Goal: Transaction & Acquisition: Purchase product/service

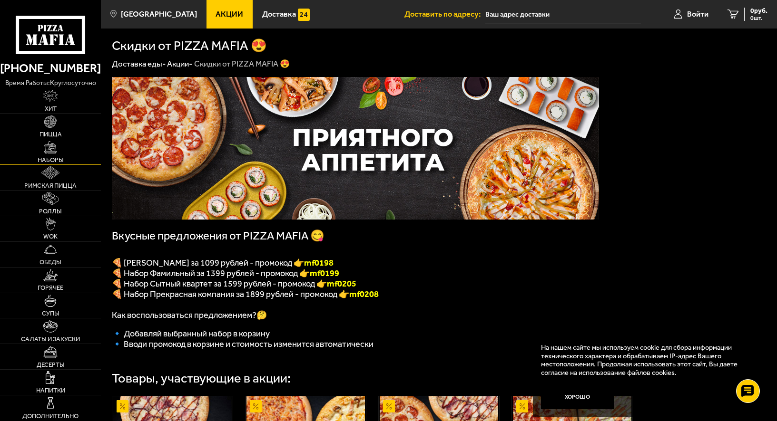
click at [52, 157] on span "Наборы" at bounding box center [51, 160] width 26 height 6
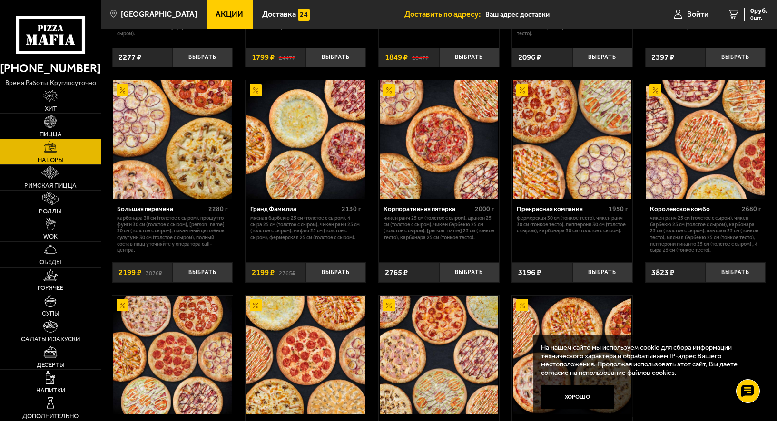
scroll to position [1028, 0]
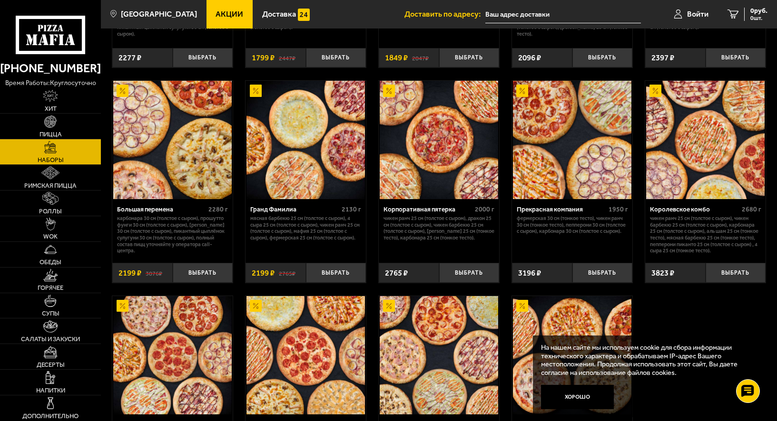
click at [303, 160] on img at bounding box center [305, 140] width 118 height 118
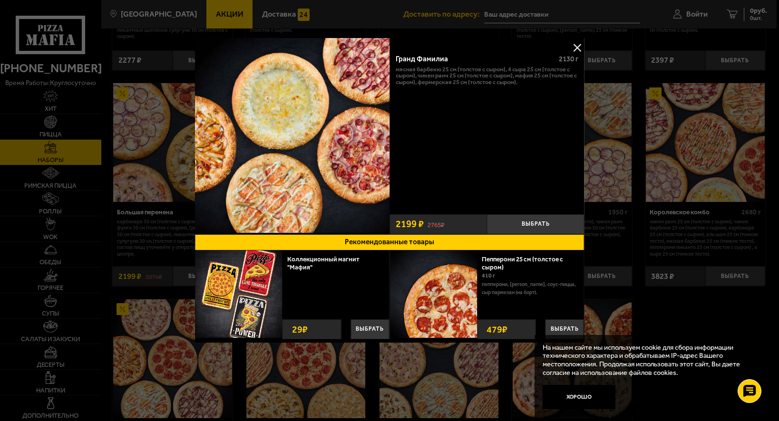
click at [575, 47] on button at bounding box center [577, 47] width 14 height 14
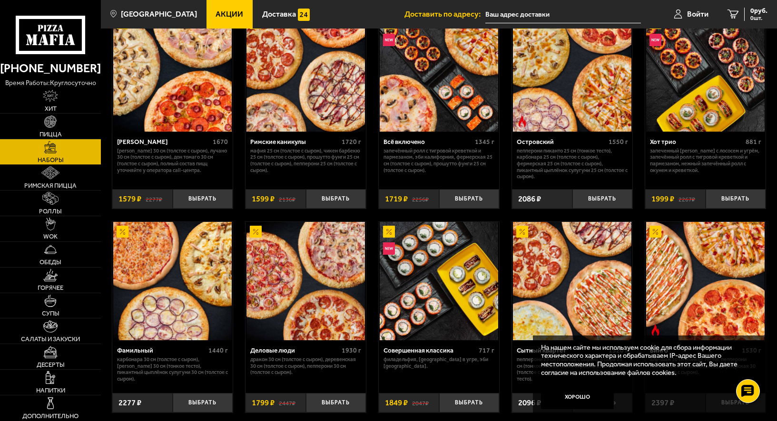
scroll to position [743, 0]
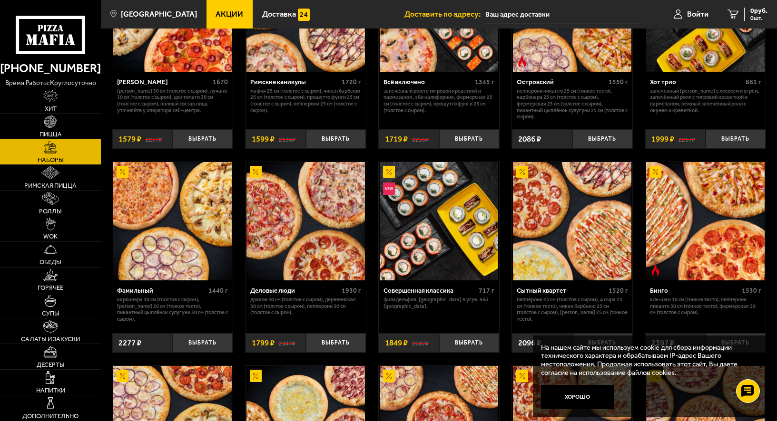
click at [180, 242] on img at bounding box center [172, 221] width 118 height 118
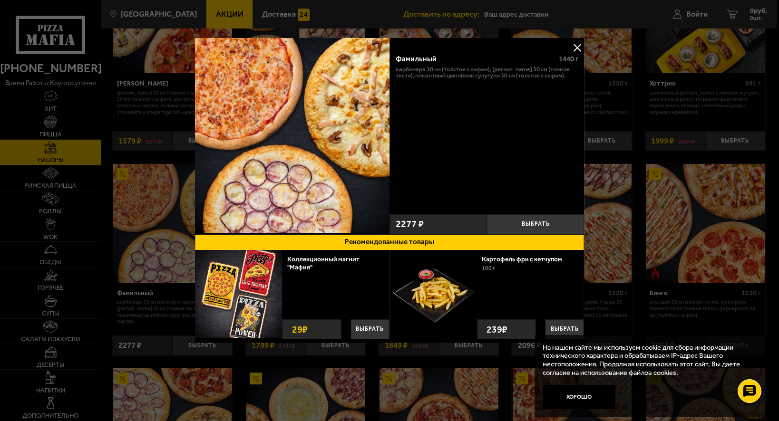
click at [577, 46] on button at bounding box center [577, 47] width 14 height 14
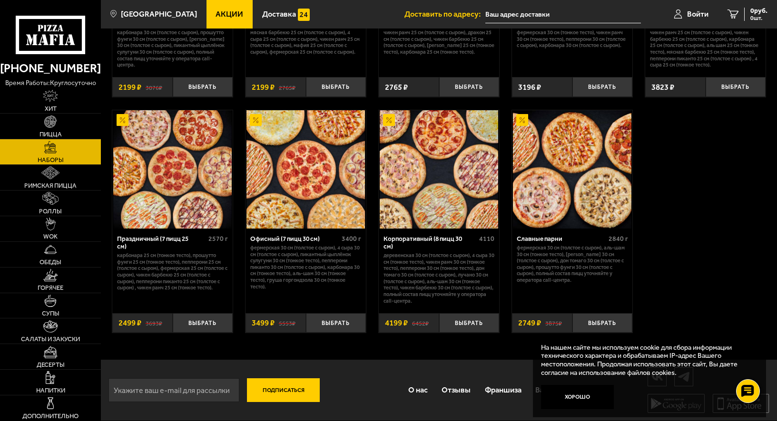
scroll to position [1218, 0]
click at [160, 200] on img at bounding box center [172, 169] width 118 height 118
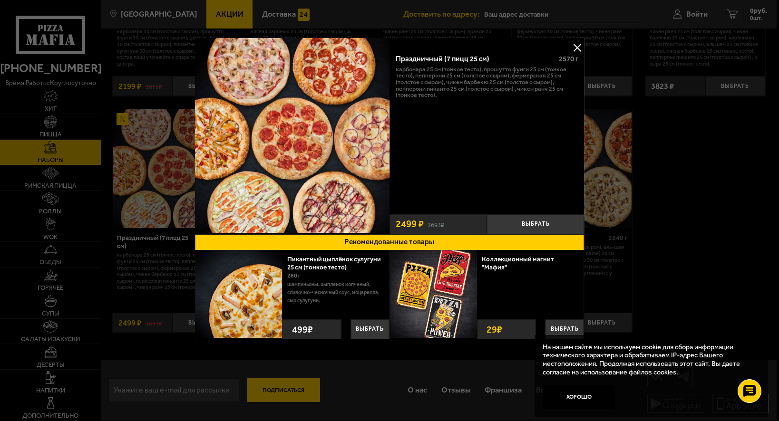
click at [274, 158] on img at bounding box center [292, 135] width 195 height 195
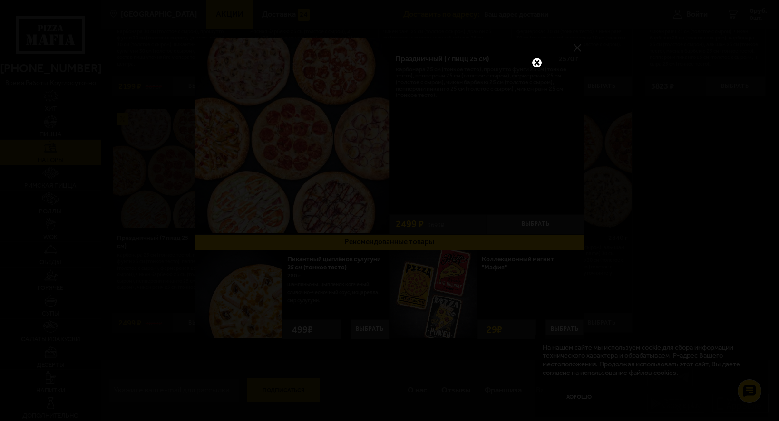
click at [538, 62] on link at bounding box center [537, 63] width 12 height 12
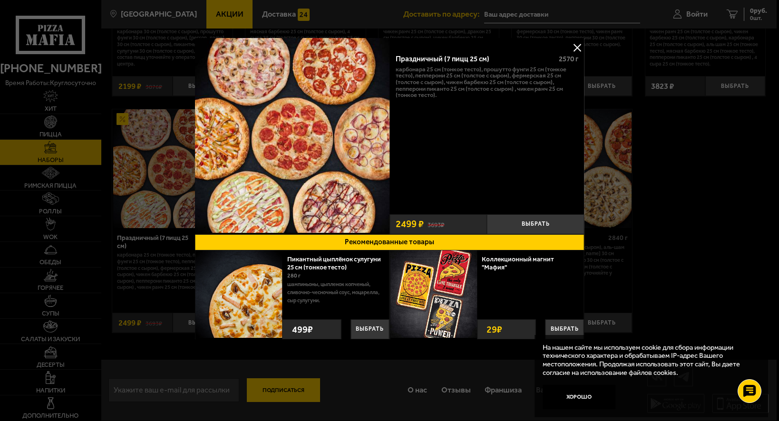
click at [577, 47] on button at bounding box center [577, 47] width 14 height 14
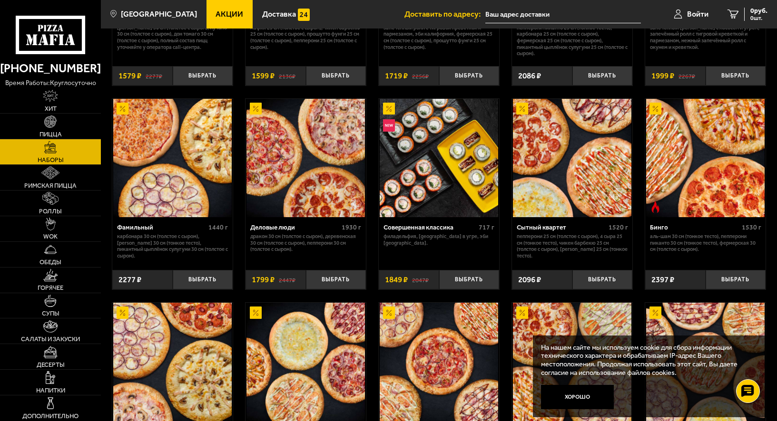
scroll to position [790, 0]
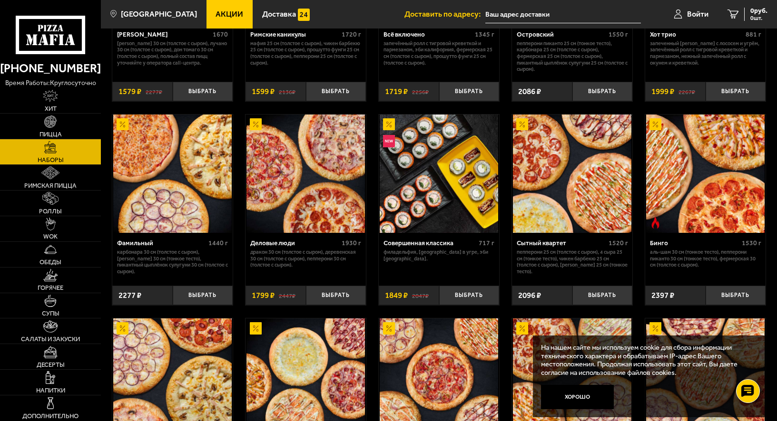
click at [573, 200] on img at bounding box center [572, 174] width 118 height 118
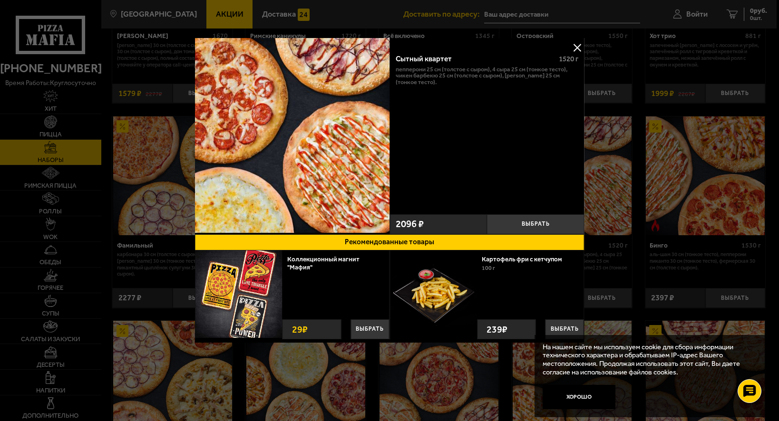
click at [50, 130] on div at bounding box center [389, 210] width 779 height 421
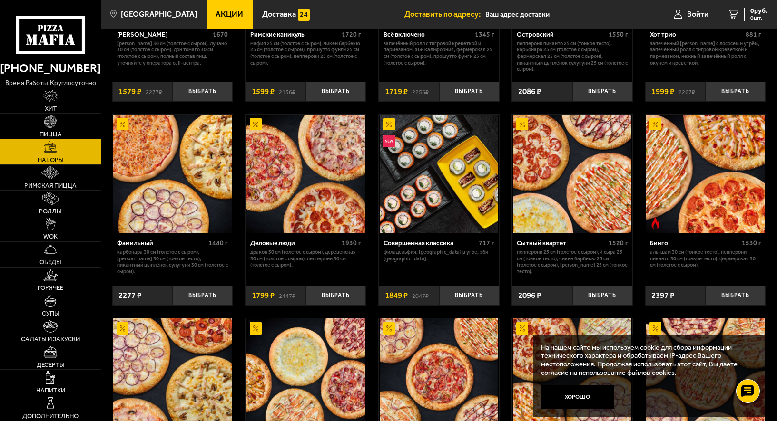
click at [50, 130] on link "Пицца" at bounding box center [50, 126] width 101 height 25
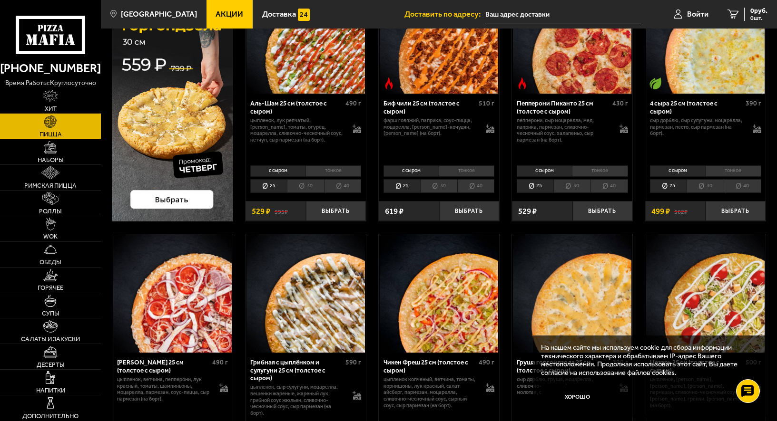
scroll to position [95, 0]
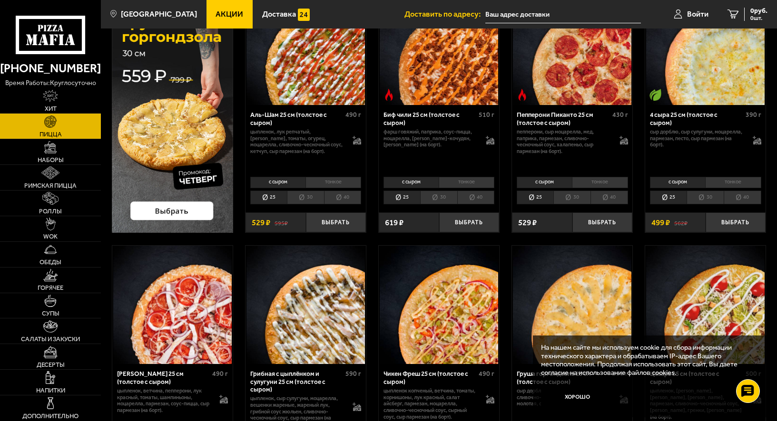
click at [727, 182] on li "тонкое" at bounding box center [733, 182] width 56 height 11
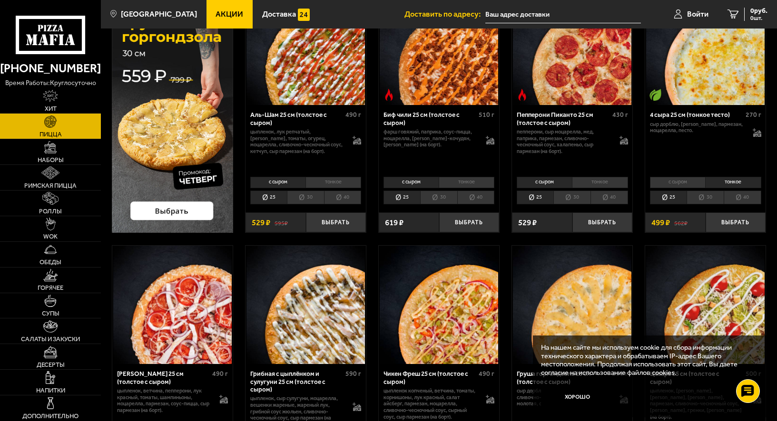
click at [707, 199] on li "30" at bounding box center [704, 198] width 37 height 14
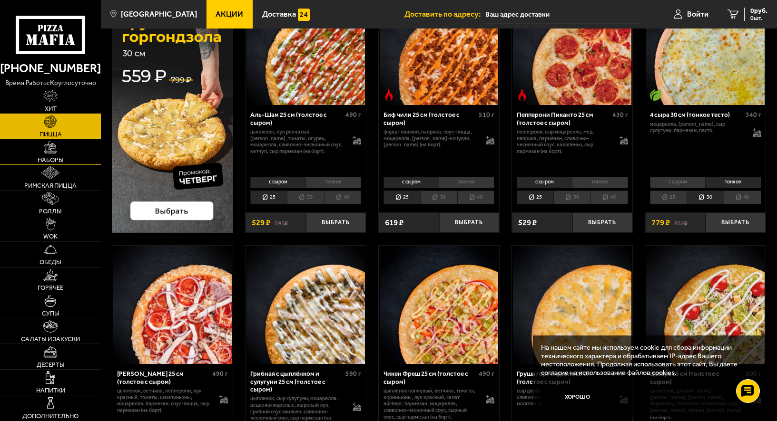
click at [57, 158] on span "Наборы" at bounding box center [51, 160] width 26 height 6
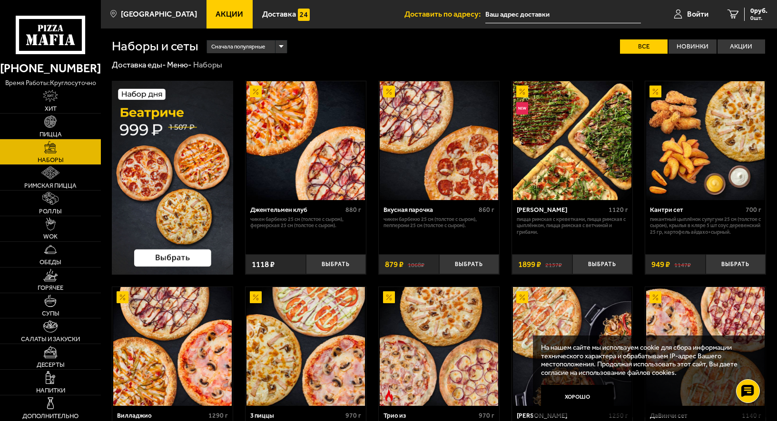
click at [535, 216] on p "Пицца Римская с креветками, Пицца Римская с цыплёнком, Пицца Римская с ветчиной…" at bounding box center [572, 226] width 111 height 20
click at [564, 231] on p "Пицца Римская с креветками, Пицца Римская с цыплёнком, Пицца Римская с ветчиной…" at bounding box center [572, 226] width 111 height 20
click at [552, 158] on img at bounding box center [572, 140] width 118 height 118
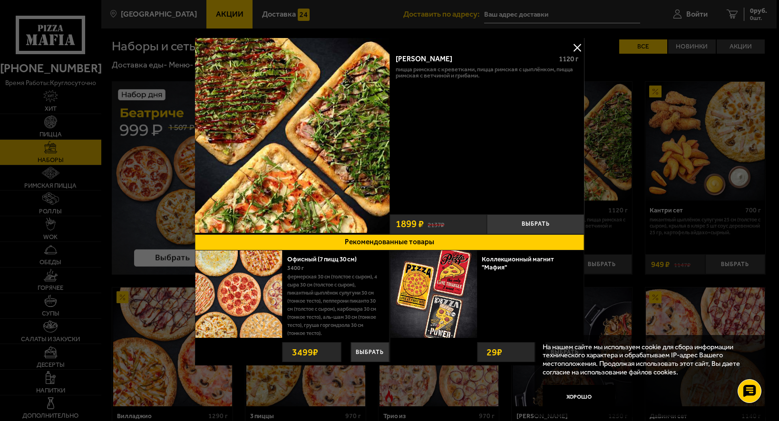
click at [318, 126] on img at bounding box center [292, 135] width 195 height 195
click at [578, 45] on button at bounding box center [577, 47] width 14 height 14
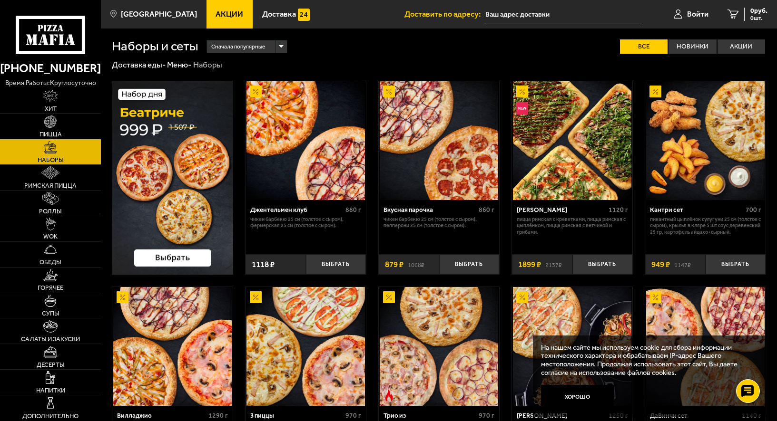
click at [163, 187] on img at bounding box center [172, 178] width 121 height 194
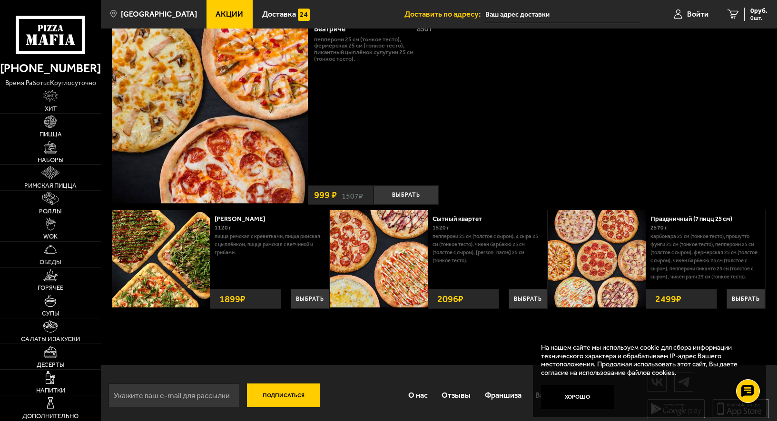
scroll to position [81, 0]
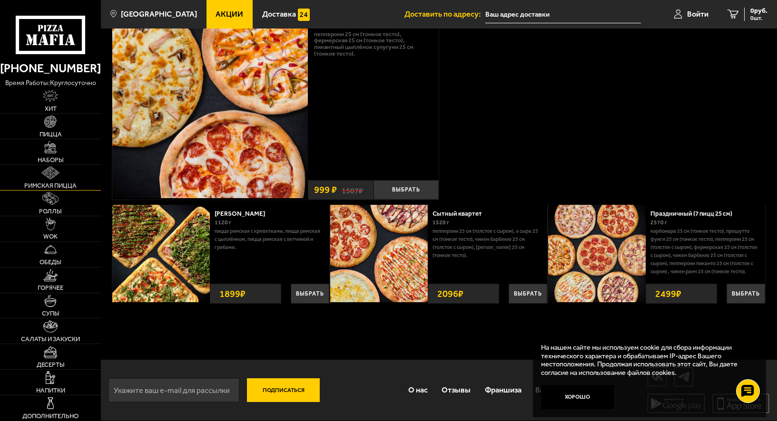
click at [42, 183] on span "Римская пицца" at bounding box center [50, 186] width 52 height 6
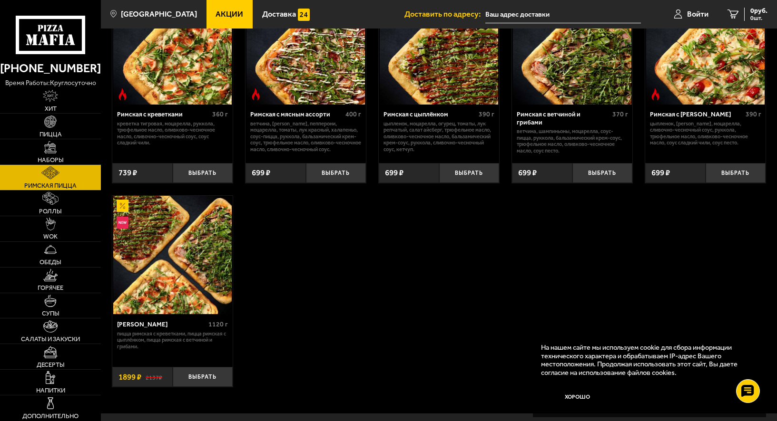
scroll to position [95, 0]
click at [204, 176] on button "Выбрать" at bounding box center [203, 174] width 60 height 20
click at [182, 173] on button "−" at bounding box center [183, 174] width 20 height 20
click at [681, 73] on img at bounding box center [705, 45] width 118 height 118
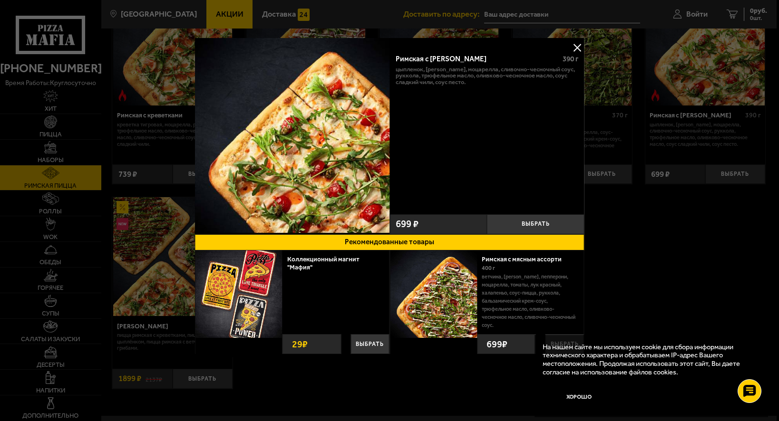
click at [574, 47] on button at bounding box center [577, 47] width 14 height 14
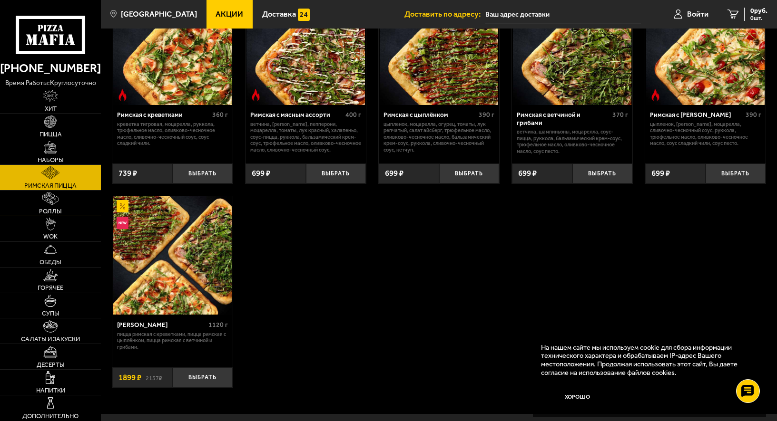
click at [46, 205] on link "Роллы" at bounding box center [50, 203] width 101 height 25
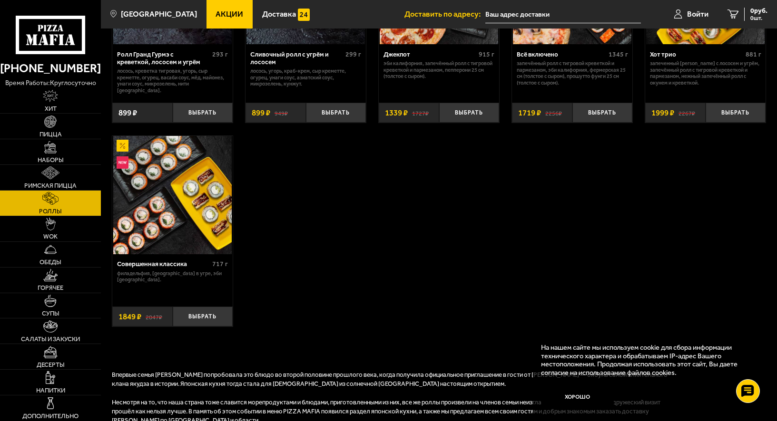
scroll to position [571, 0]
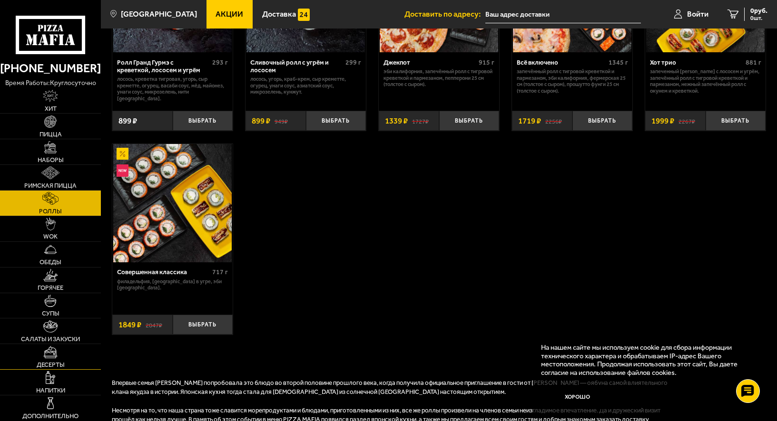
click at [45, 359] on link "Десерты" at bounding box center [50, 356] width 101 height 25
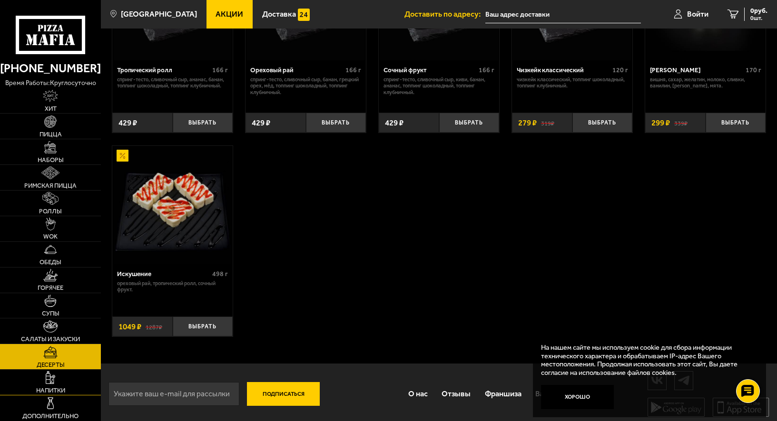
scroll to position [350, 0]
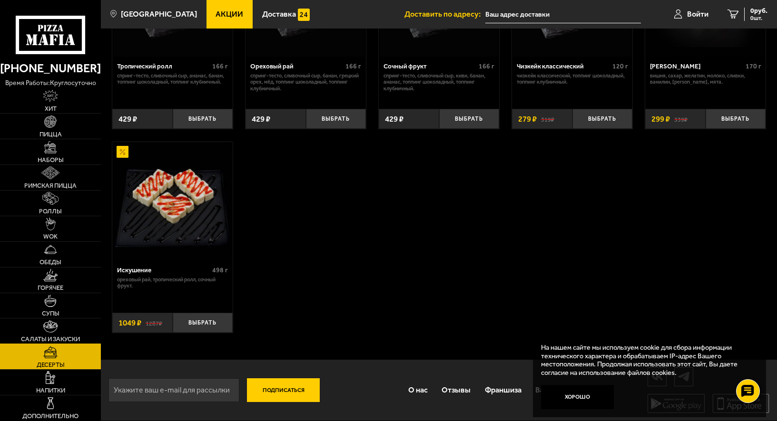
click at [29, 333] on link "Салаты и закуски" at bounding box center [50, 331] width 101 height 25
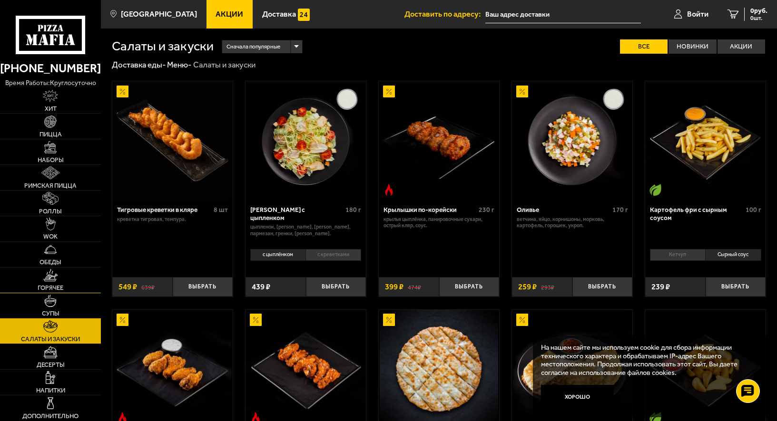
click at [47, 282] on img at bounding box center [50, 275] width 14 height 12
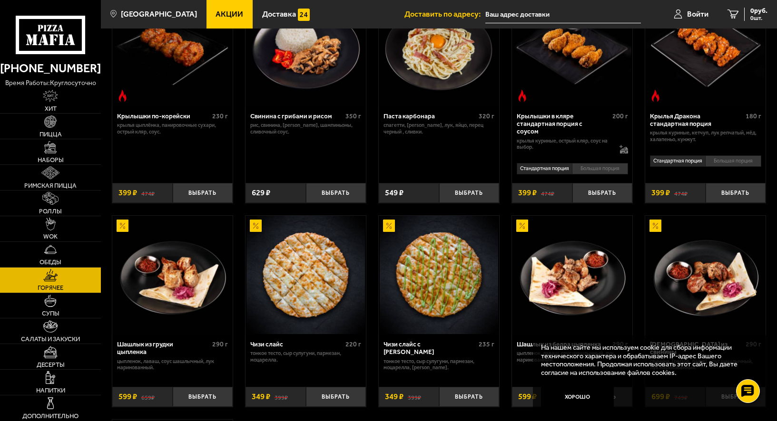
scroll to position [333, 0]
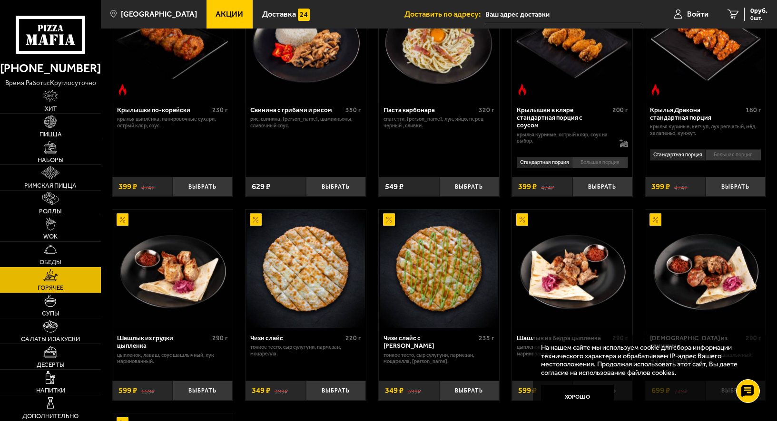
click at [44, 251] on img at bounding box center [50, 250] width 12 height 12
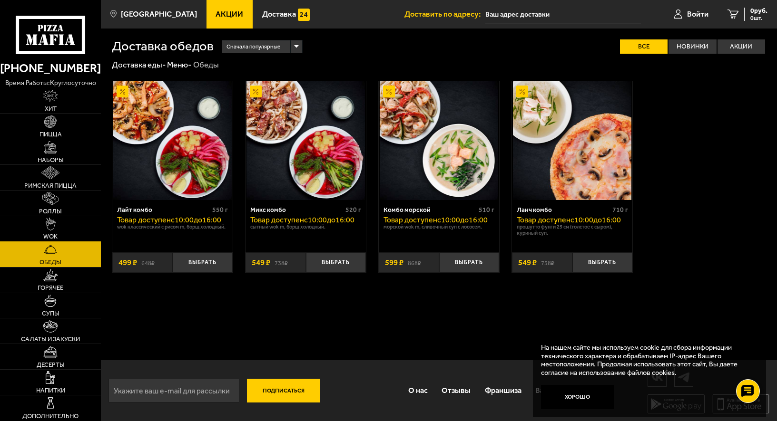
click at [49, 232] on link "WOK" at bounding box center [50, 228] width 101 height 25
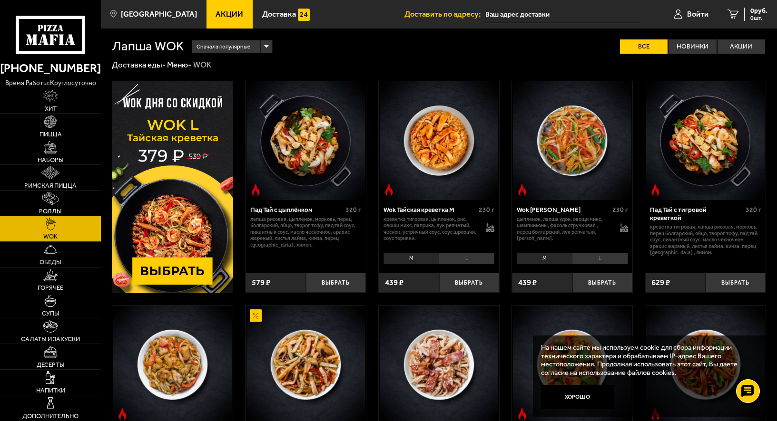
click at [42, 208] on span "Роллы" at bounding box center [50, 211] width 23 height 6
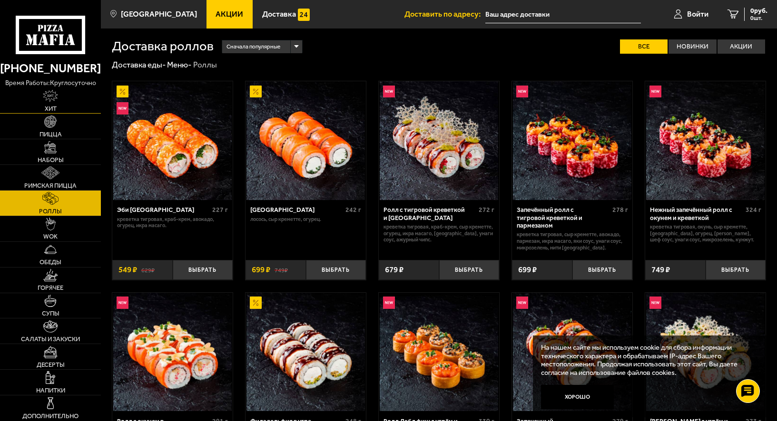
click at [51, 100] on img at bounding box center [50, 96] width 15 height 12
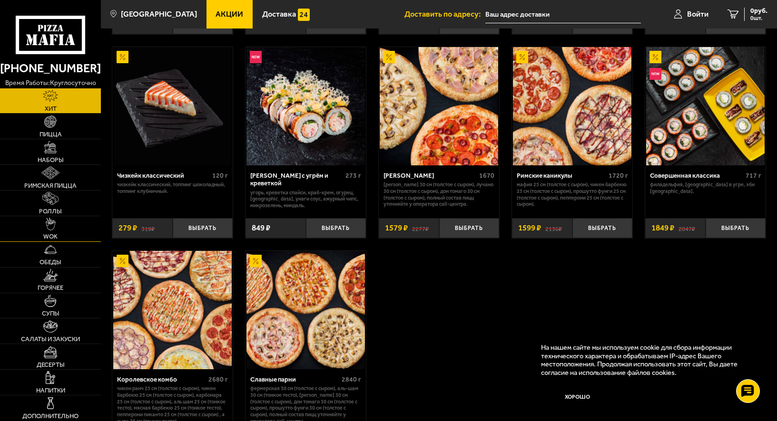
scroll to position [523, 0]
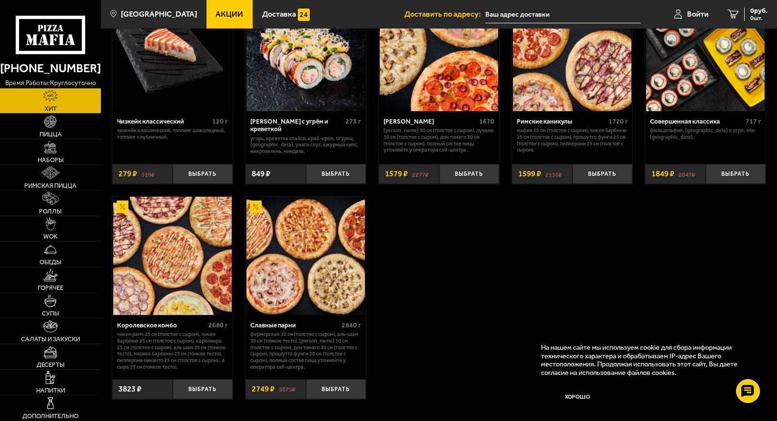
click at [156, 282] on img at bounding box center [172, 256] width 118 height 118
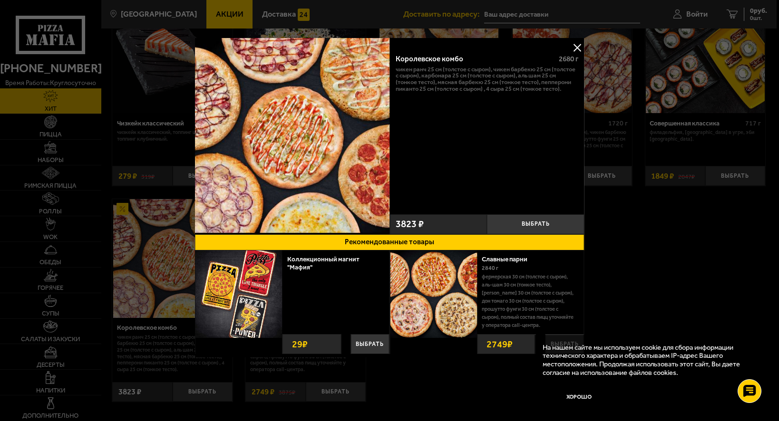
click at [424, 296] on img at bounding box center [433, 294] width 87 height 87
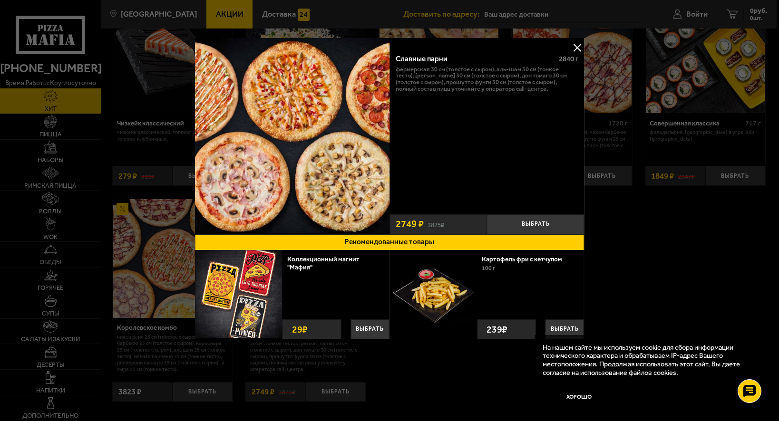
click at [577, 48] on button at bounding box center [577, 47] width 14 height 14
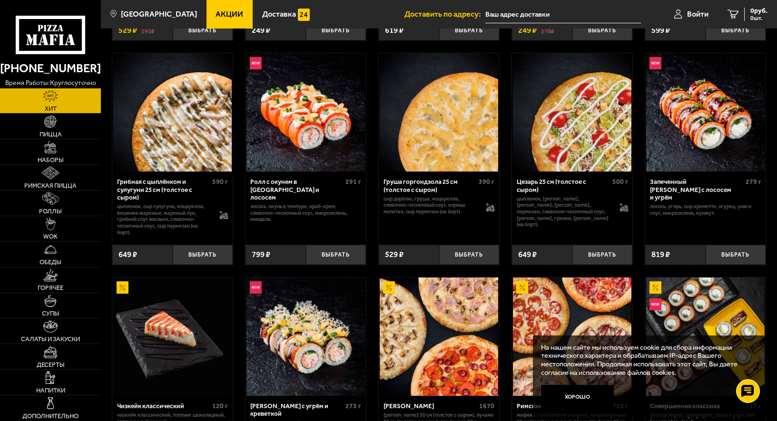
scroll to position [238, 0]
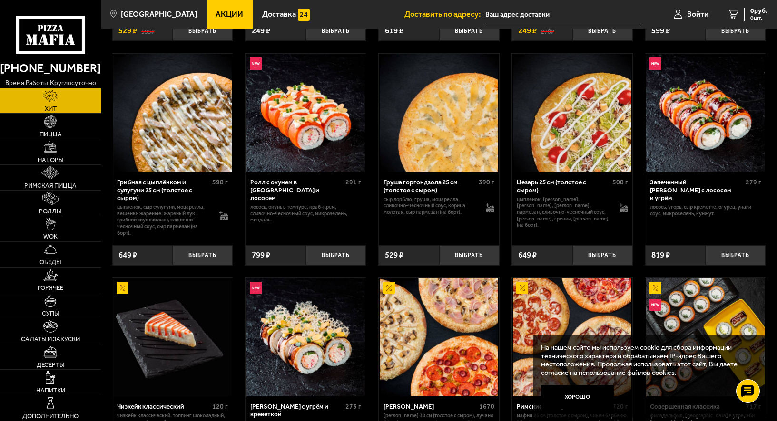
click at [423, 145] on img at bounding box center [439, 113] width 118 height 118
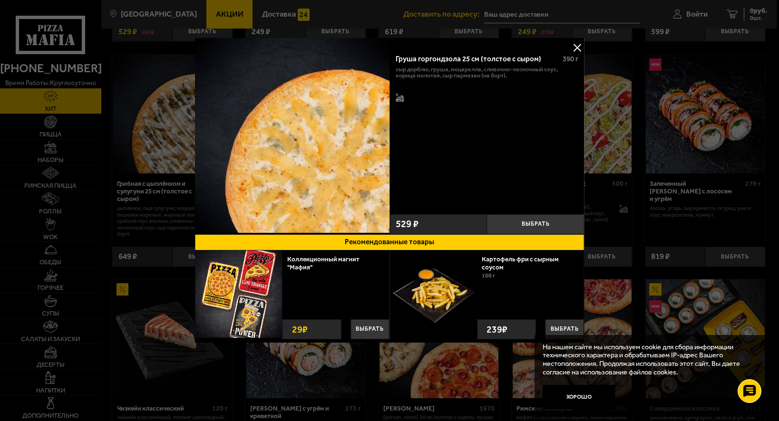
click at [578, 46] on button at bounding box center [577, 47] width 14 height 14
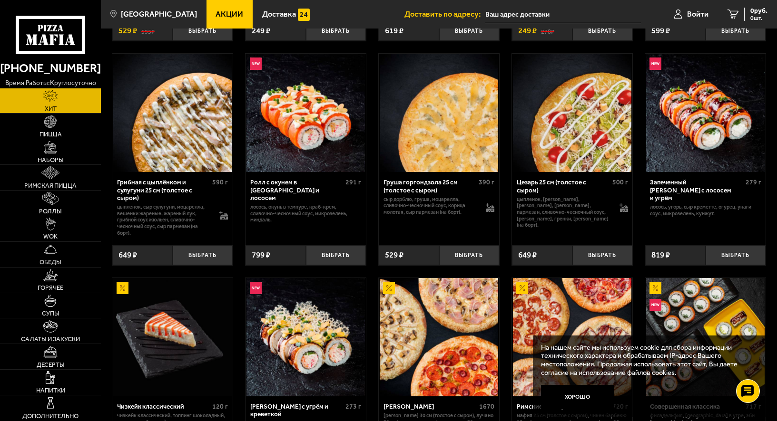
click at [566, 147] on img at bounding box center [572, 113] width 118 height 118
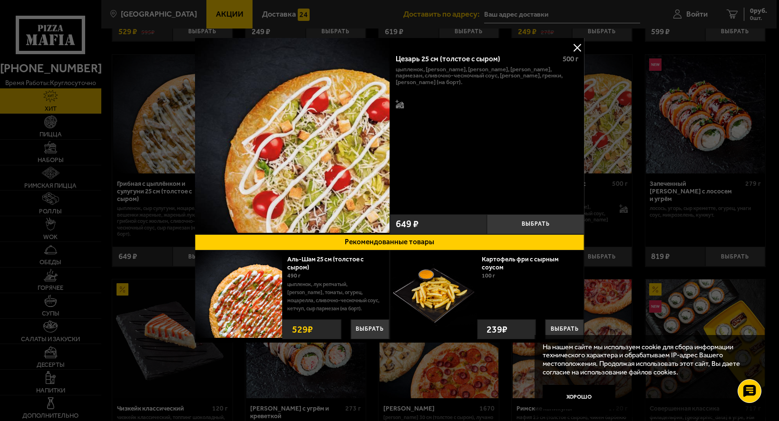
click at [578, 48] on button at bounding box center [577, 47] width 14 height 14
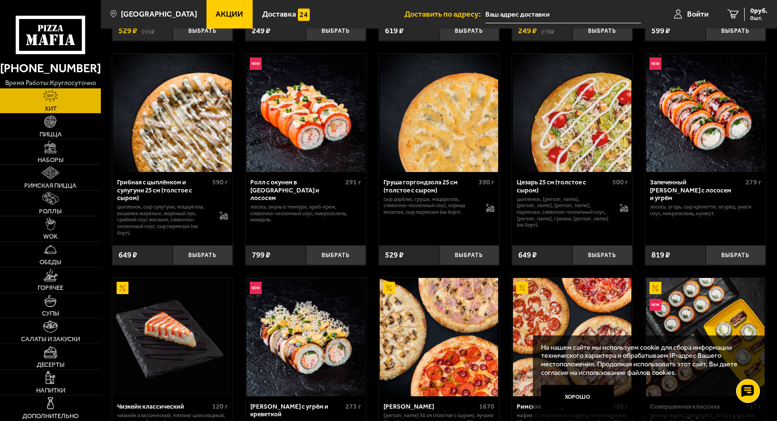
click at [170, 157] on img at bounding box center [172, 113] width 118 height 118
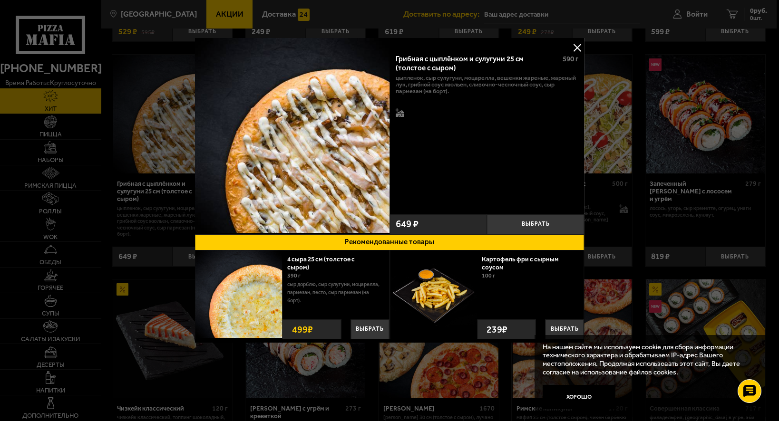
click at [575, 47] on button at bounding box center [577, 47] width 14 height 14
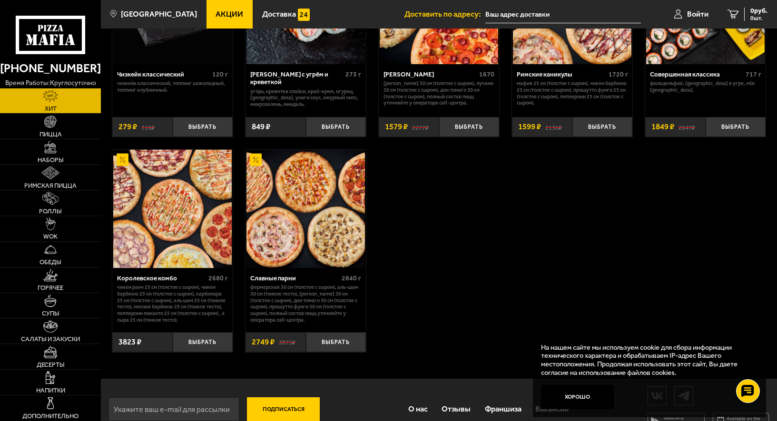
scroll to position [571, 0]
